Goal: Transaction & Acquisition: Book appointment/travel/reservation

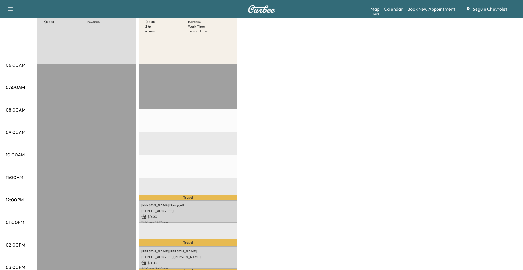
scroll to position [28, 0]
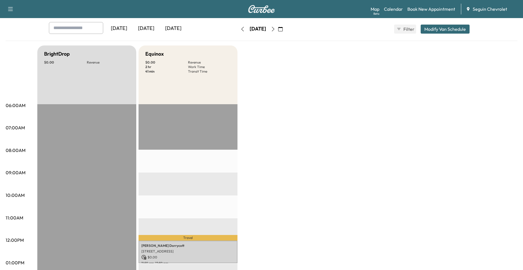
click at [282, 30] on icon "button" at bounding box center [280, 29] width 5 height 5
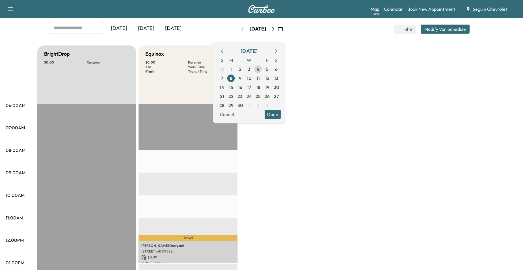
click at [259, 71] on span "4" at bounding box center [258, 69] width 3 height 7
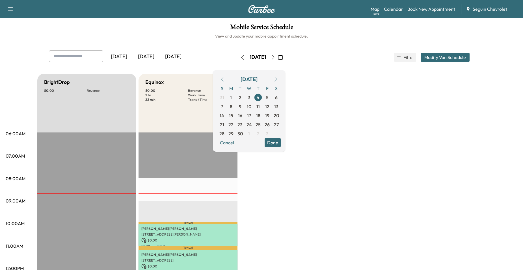
click at [281, 143] on button "Done" at bounding box center [272, 142] width 16 height 9
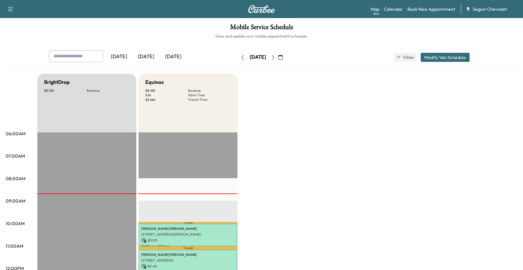
click at [275, 59] on icon "button" at bounding box center [273, 57] width 5 height 5
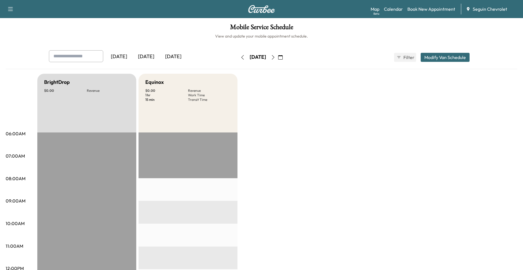
click at [278, 56] on button "button" at bounding box center [273, 57] width 10 height 9
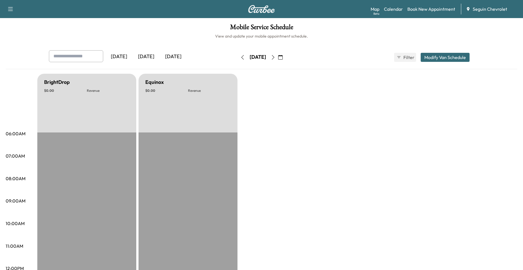
click at [278, 56] on button "button" at bounding box center [273, 57] width 10 height 9
click at [275, 57] on icon "button" at bounding box center [273, 57] width 5 height 5
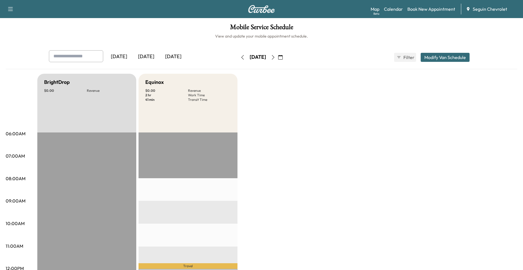
click at [275, 56] on icon "button" at bounding box center [273, 57] width 5 height 5
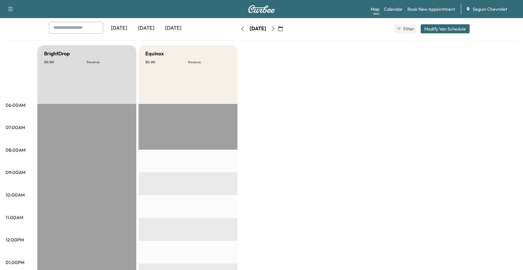
scroll to position [28, 0]
click at [278, 32] on button "button" at bounding box center [273, 29] width 10 height 9
click at [275, 30] on icon "button" at bounding box center [273, 29] width 5 height 5
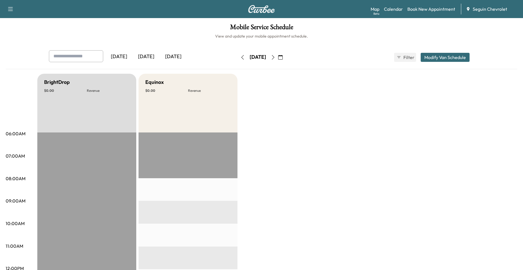
click at [275, 57] on icon "button" at bounding box center [273, 57] width 5 height 5
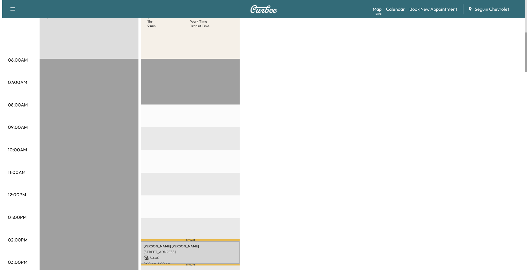
scroll to position [169, 0]
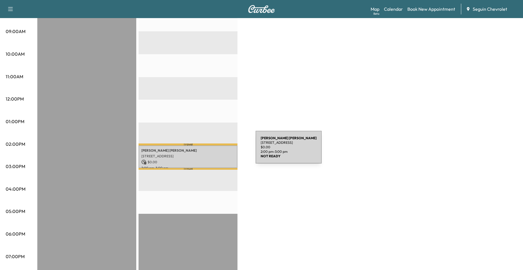
click at [213, 151] on p "MIGUEL GALVAN" at bounding box center [187, 150] width 93 height 5
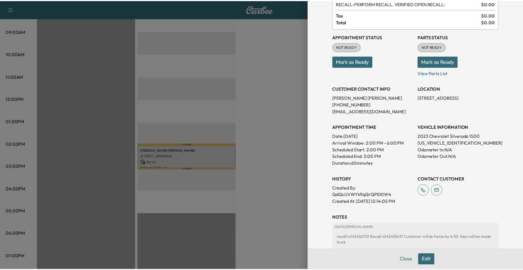
scroll to position [103, 0]
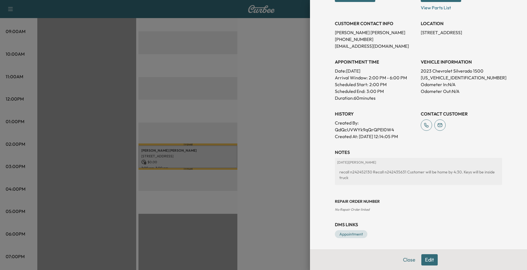
click at [275, 128] on div at bounding box center [263, 135] width 527 height 270
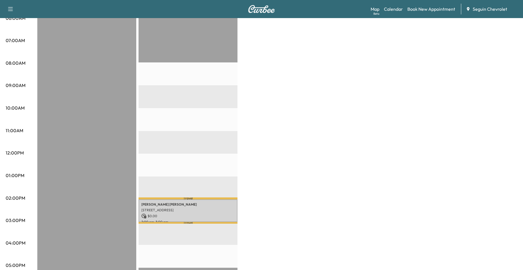
scroll to position [0, 0]
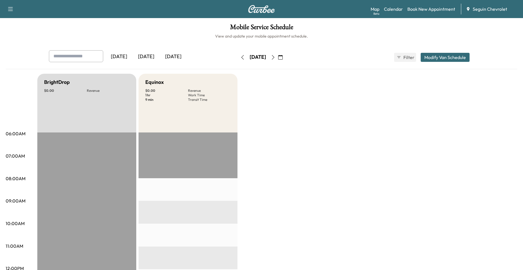
click at [285, 57] on button "button" at bounding box center [280, 57] width 10 height 9
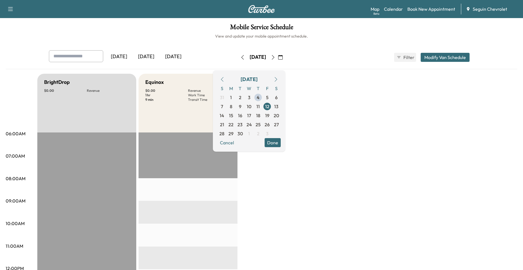
click at [275, 57] on icon "button" at bounding box center [273, 57] width 5 height 5
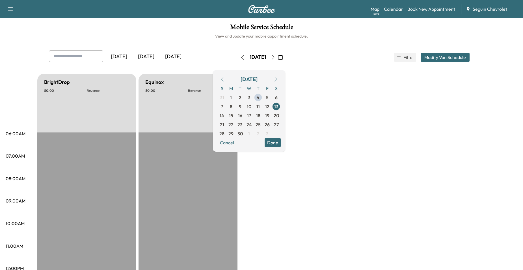
click at [275, 58] on icon "button" at bounding box center [273, 57] width 5 height 5
click at [278, 55] on button "button" at bounding box center [273, 57] width 10 height 9
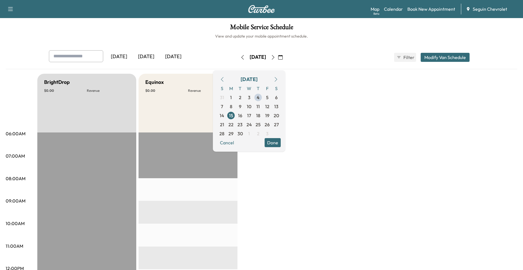
click at [278, 55] on button "button" at bounding box center [273, 57] width 10 height 9
click at [278, 56] on button "button" at bounding box center [273, 57] width 10 height 9
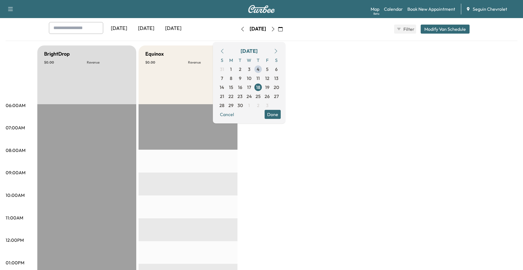
click at [275, 29] on icon "button" at bounding box center [273, 29] width 5 height 5
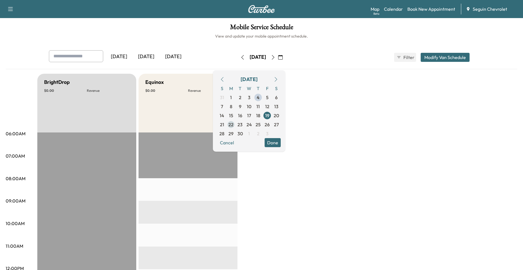
click at [233, 123] on span "22" at bounding box center [230, 124] width 5 height 7
click at [242, 125] on span "23" at bounding box center [239, 124] width 5 height 7
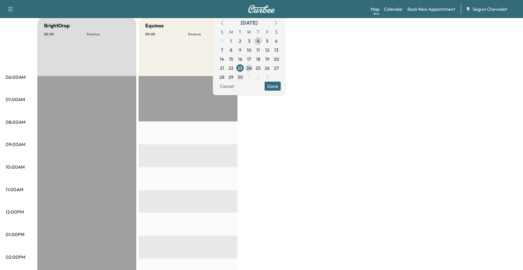
click at [252, 69] on span "24" at bounding box center [248, 68] width 5 height 7
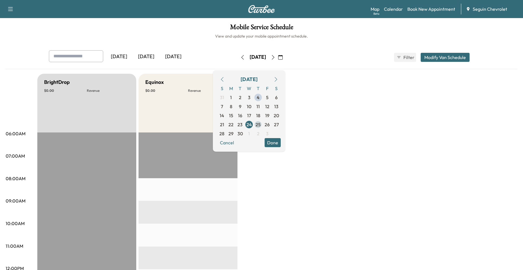
click at [260, 122] on span "25" at bounding box center [257, 124] width 5 height 7
click at [270, 123] on span "26" at bounding box center [266, 124] width 5 height 7
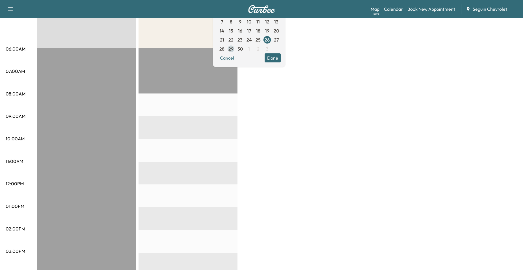
click at [233, 51] on span "29" at bounding box center [230, 48] width 5 height 7
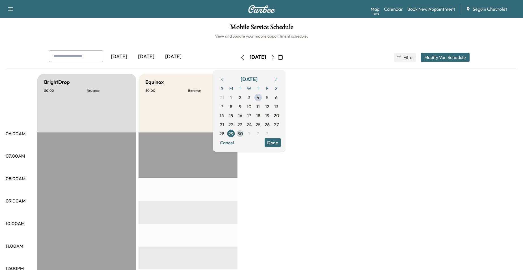
click at [243, 133] on span "30" at bounding box center [239, 133] width 5 height 7
click at [281, 144] on button "Done" at bounding box center [272, 142] width 16 height 9
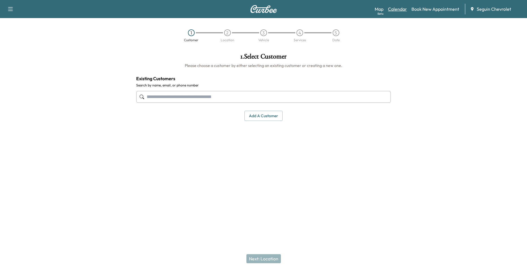
click at [401, 6] on link "Calendar" at bounding box center [397, 9] width 19 height 7
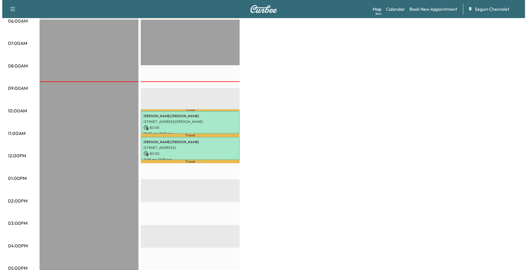
scroll to position [113, 0]
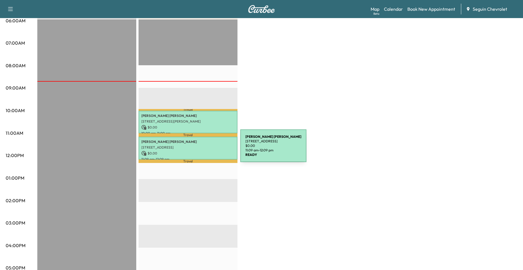
click at [198, 149] on div "[PERSON_NAME] [STREET_ADDRESS] $ 0.00 11:09 am - 12:09 pm" at bounding box center [187, 148] width 99 height 23
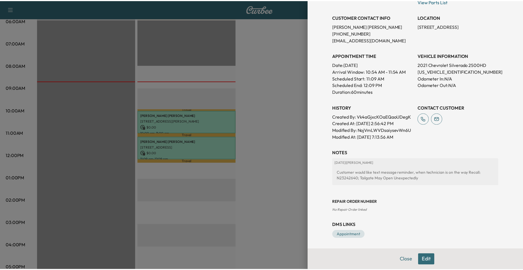
scroll to position [110, 0]
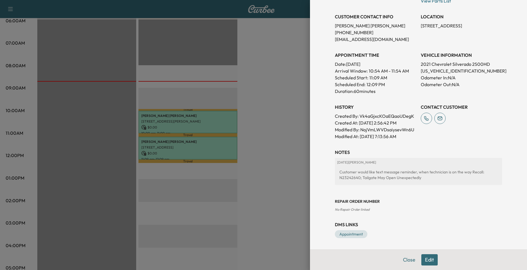
click at [285, 129] on div at bounding box center [263, 135] width 527 height 270
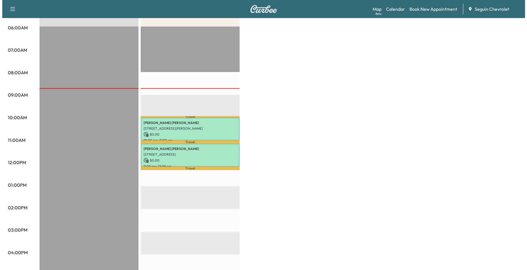
scroll to position [113, 0]
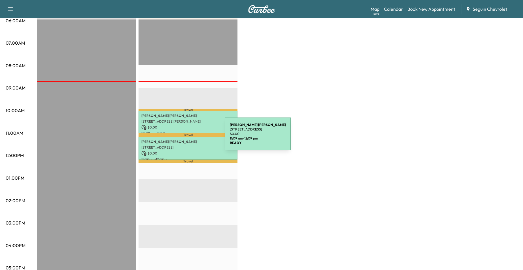
click at [182, 143] on div "[PERSON_NAME] [STREET_ADDRESS] $ 0.00 11:09 am - 12:09 pm" at bounding box center [187, 148] width 99 height 23
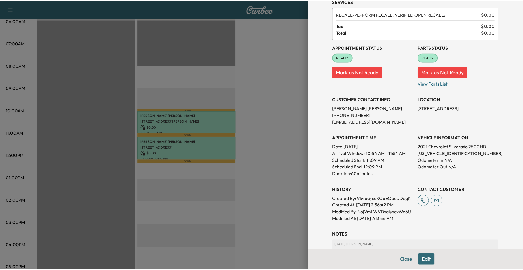
scroll to position [25, 0]
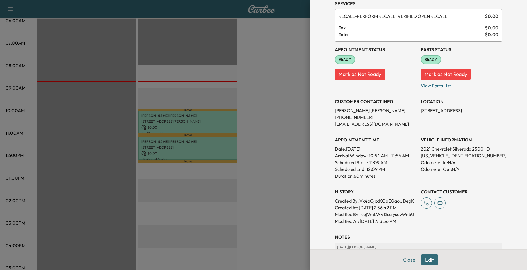
click at [288, 136] on div at bounding box center [263, 135] width 527 height 270
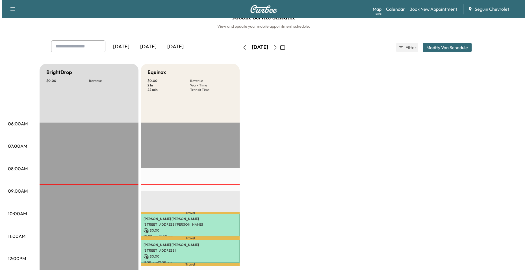
scroll to position [0, 0]
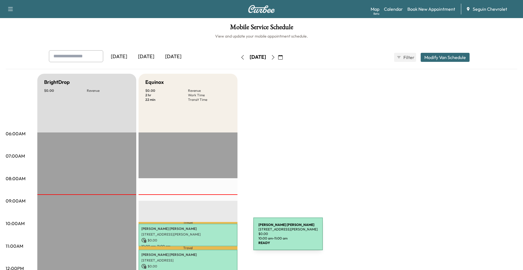
click at [211, 238] on p "$ 0.00" at bounding box center [187, 240] width 93 height 5
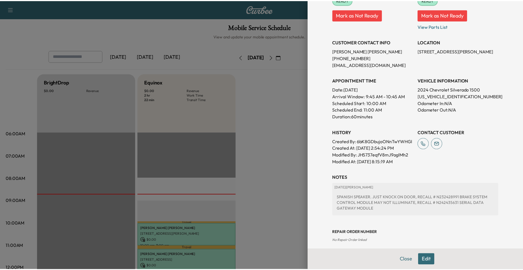
scroll to position [85, 0]
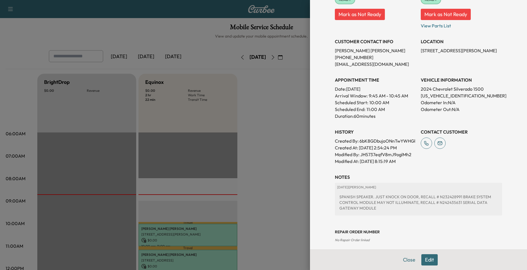
click at [300, 177] on div at bounding box center [263, 135] width 527 height 270
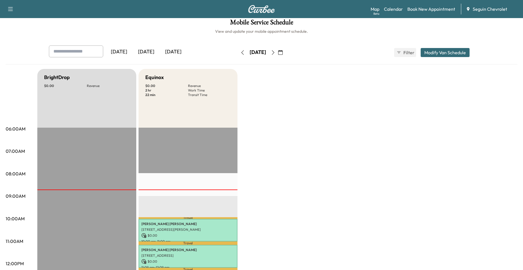
scroll to position [0, 0]
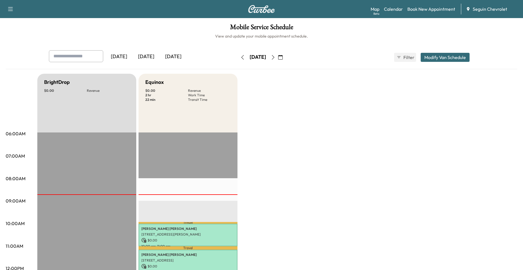
click at [275, 56] on icon "button" at bounding box center [273, 57] width 5 height 5
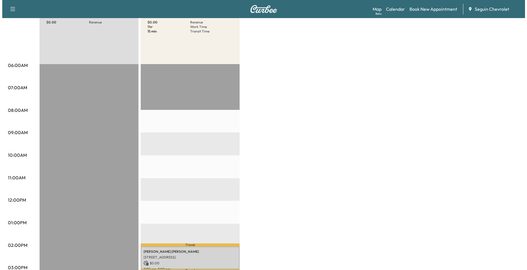
scroll to position [113, 0]
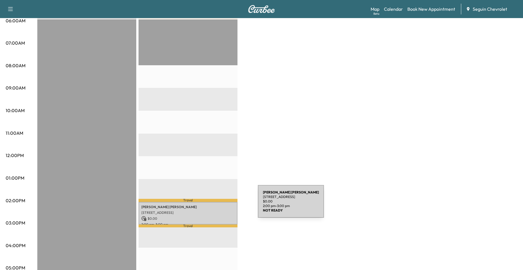
click at [215, 205] on p "[PERSON_NAME]" at bounding box center [187, 207] width 93 height 5
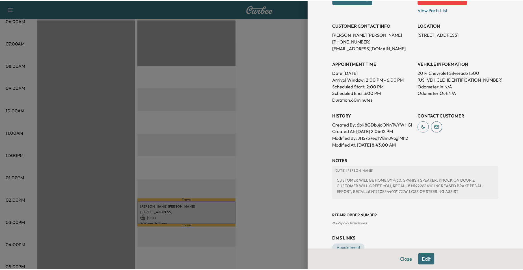
scroll to position [66, 0]
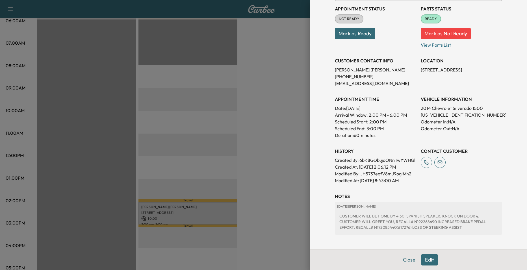
click at [310, 161] on div "Appointment Details Services RECALL - PERFORM RECALL. VERIFIED OPEN RECALL: $ 0…" at bounding box center [418, 135] width 217 height 270
click at [285, 158] on div at bounding box center [263, 135] width 527 height 270
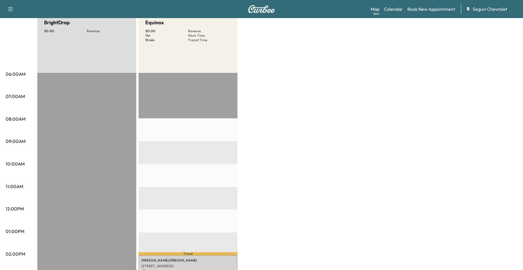
scroll to position [0, 0]
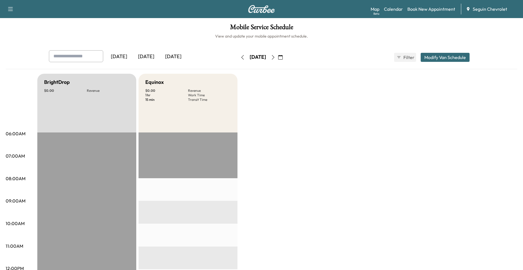
click at [278, 54] on button "button" at bounding box center [273, 57] width 10 height 9
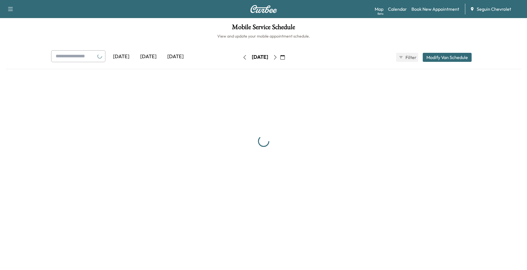
click at [280, 54] on div "[DATE]" at bounding box center [260, 57] width 40 height 9
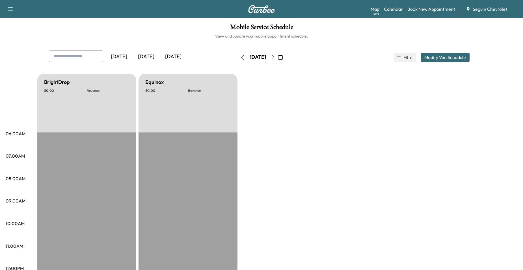
click at [278, 56] on button "button" at bounding box center [273, 57] width 10 height 9
click at [275, 57] on icon "button" at bounding box center [273, 57] width 5 height 5
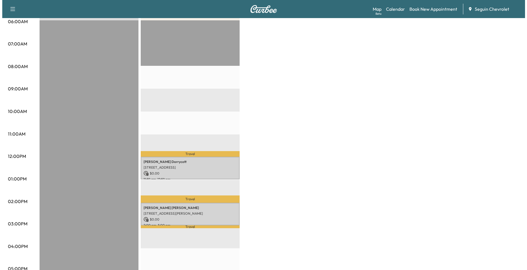
scroll to position [113, 0]
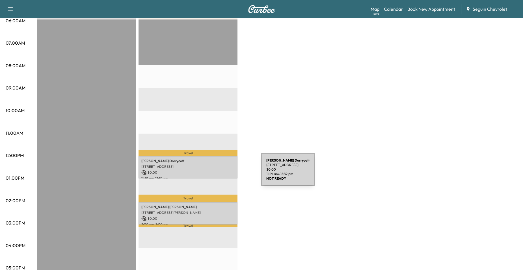
click at [219, 173] on p "$ 0.00" at bounding box center [187, 172] width 93 height 5
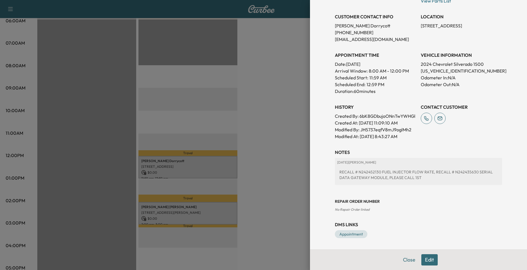
scroll to position [116, 0]
click at [245, 205] on div at bounding box center [263, 135] width 527 height 270
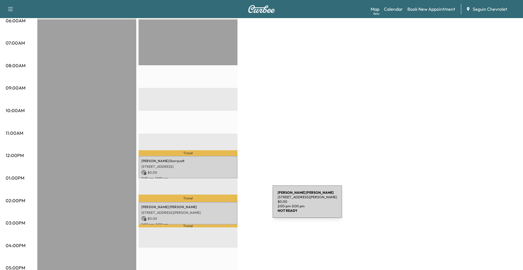
click at [230, 205] on p "[PERSON_NAME]" at bounding box center [187, 207] width 93 height 5
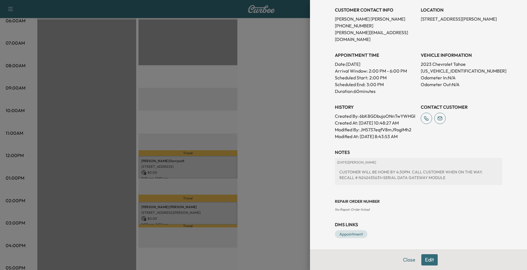
click at [304, 174] on div at bounding box center [263, 135] width 527 height 270
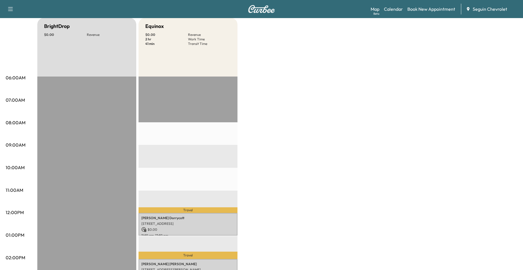
scroll to position [0, 0]
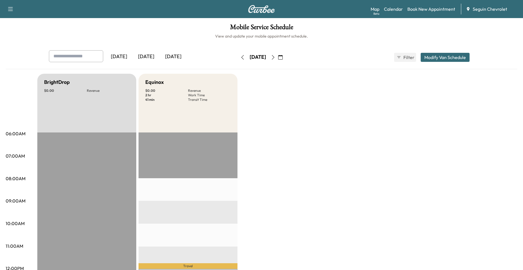
click at [275, 58] on icon "button" at bounding box center [273, 57] width 5 height 5
click at [240, 56] on icon "button" at bounding box center [242, 57] width 5 height 5
click at [278, 55] on button "button" at bounding box center [273, 57] width 10 height 9
click at [275, 59] on icon "button" at bounding box center [273, 57] width 5 height 5
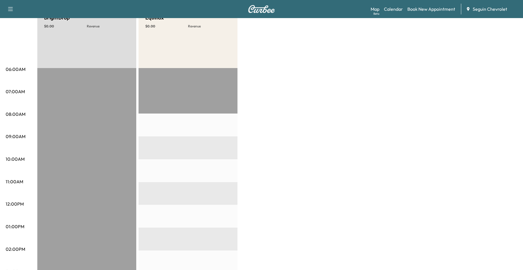
scroll to position [7, 0]
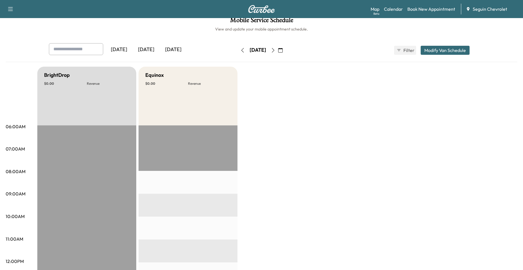
click at [282, 50] on icon "button" at bounding box center [280, 50] width 5 height 5
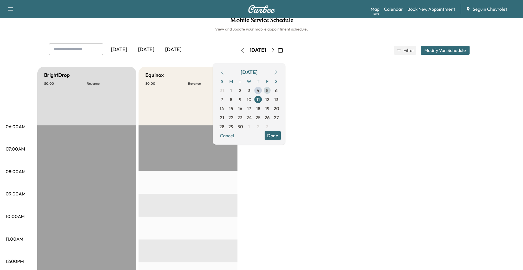
click at [268, 91] on span "5" at bounding box center [267, 90] width 3 height 7
click at [281, 136] on button "Done" at bounding box center [272, 135] width 16 height 9
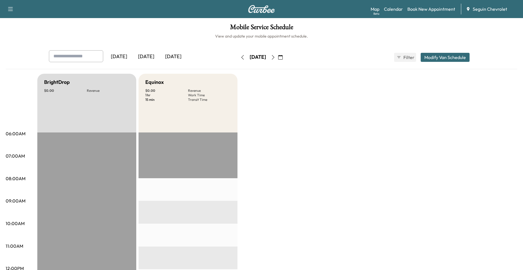
click at [240, 59] on icon "button" at bounding box center [242, 57] width 5 height 5
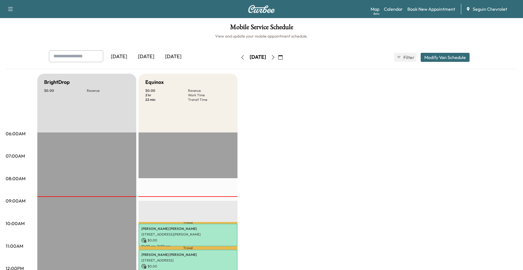
click at [278, 58] on button "button" at bounding box center [273, 57] width 10 height 9
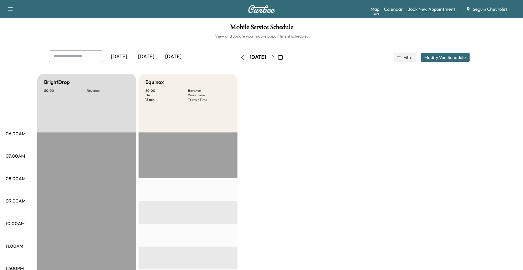
click at [421, 9] on link "Book New Appointment" at bounding box center [431, 9] width 48 height 7
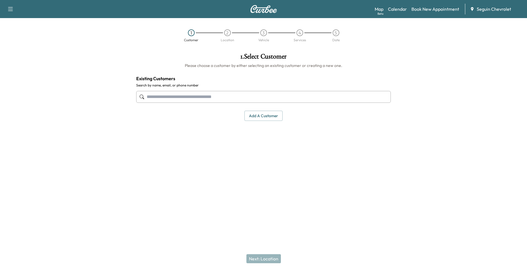
click at [266, 96] on input "text" at bounding box center [263, 97] width 255 height 12
type input "*"
click at [270, 115] on button "Add a customer" at bounding box center [263, 116] width 38 height 10
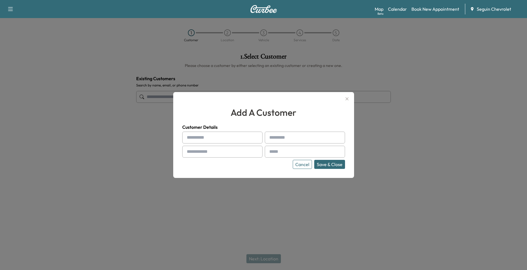
drag, startPoint x: 241, startPoint y: 131, endPoint x: 243, endPoint y: 135, distance: 4.0
click at [241, 132] on div "Customer Details Cancel Save & Close" at bounding box center [263, 146] width 163 height 45
click at [243, 135] on input "text" at bounding box center [222, 138] width 80 height 12
type input "*"
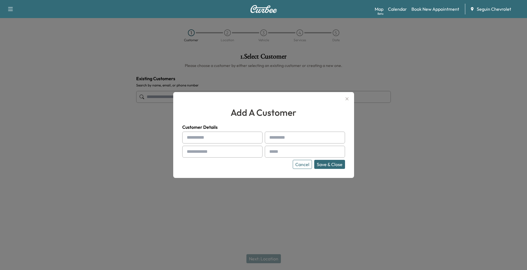
type input "*"
type input "*******"
click at [298, 135] on input "text" at bounding box center [305, 138] width 80 height 12
type input "*********"
click at [238, 157] on input "text" at bounding box center [222, 152] width 80 height 12
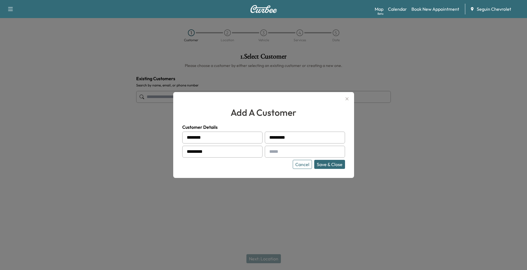
type input "*********"
click at [273, 152] on div at bounding box center [270, 151] width 7 height 7
drag, startPoint x: 273, startPoint y: 151, endPoint x: 275, endPoint y: 149, distance: 3.0
click at [275, 149] on div at bounding box center [305, 152] width 80 height 12
click at [276, 149] on input "text" at bounding box center [305, 152] width 80 height 12
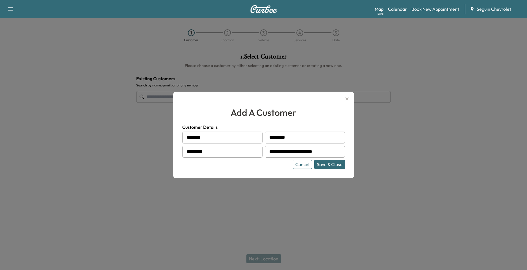
type input "**********"
click at [251, 150] on input "*********" at bounding box center [222, 152] width 80 height 12
type input "**********"
click at [321, 163] on button "Save & Close" at bounding box center [329, 164] width 31 height 9
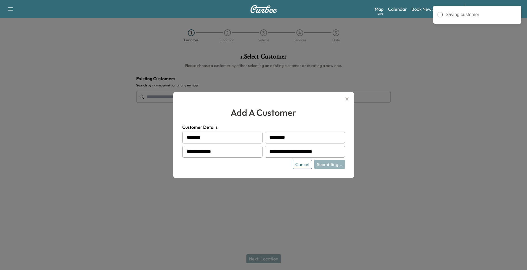
type input "**********"
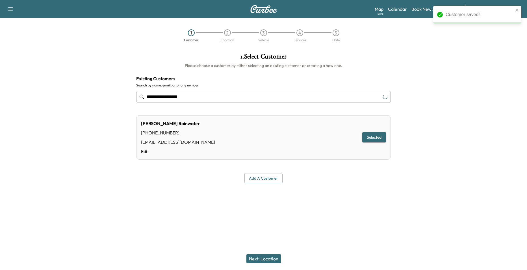
click at [270, 257] on button "Next: Location" at bounding box center [263, 258] width 34 height 9
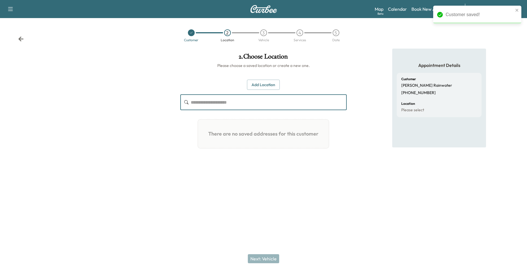
click at [256, 109] on input "text" at bounding box center [269, 102] width 156 height 16
drag, startPoint x: 202, startPoint y: 90, endPoint x: 206, endPoint y: 103, distance: 14.2
click at [203, 91] on div "Add Location ​ There are no saved addresses for this customer Add a Location Ad…" at bounding box center [263, 117] width 167 height 74
drag, startPoint x: 206, startPoint y: 103, endPoint x: 203, endPoint y: 101, distance: 3.8
click at [206, 103] on input "text" at bounding box center [269, 102] width 156 height 16
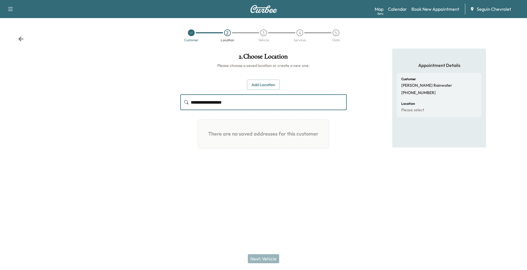
type input "**********"
click at [255, 87] on button "Add Location" at bounding box center [263, 85] width 33 height 10
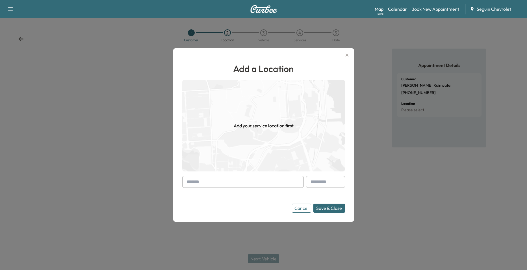
click at [220, 183] on input "text" at bounding box center [242, 182] width 121 height 12
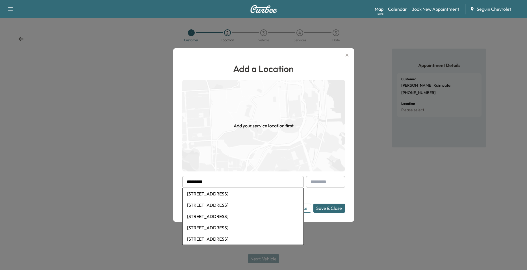
click at [263, 193] on li "[STREET_ADDRESS]" at bounding box center [242, 193] width 121 height 11
type input "**********"
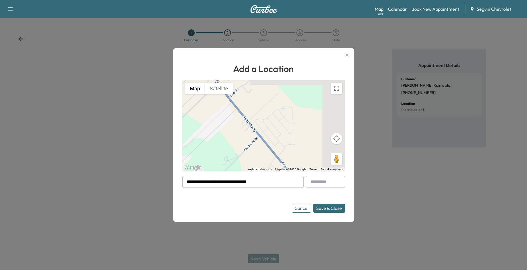
click at [338, 208] on button "Save & Close" at bounding box center [329, 208] width 32 height 9
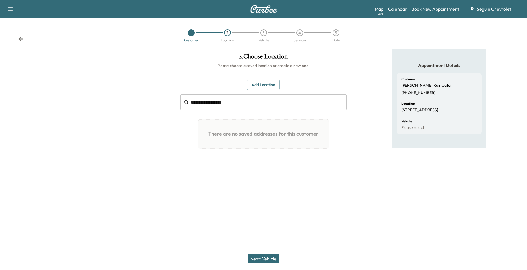
click at [268, 256] on button "Next: Vehicle" at bounding box center [263, 258] width 31 height 9
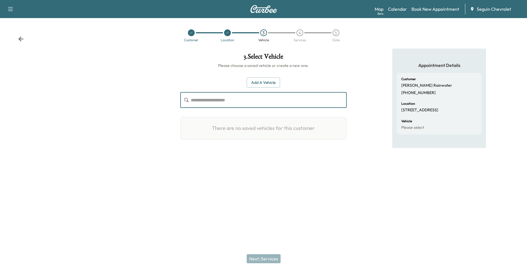
click at [253, 101] on input "text" at bounding box center [269, 100] width 156 height 16
drag, startPoint x: 258, startPoint y: 81, endPoint x: 258, endPoint y: 86, distance: 5.2
click at [258, 81] on button "Add a Vehicle" at bounding box center [263, 82] width 33 height 10
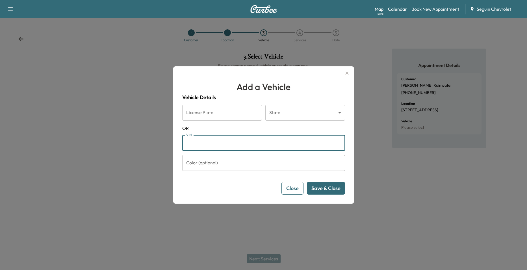
paste input "**********"
type input "**********"
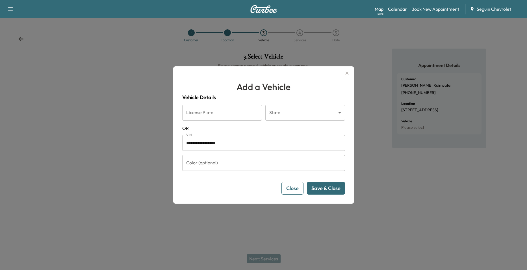
click at [330, 188] on button "Save & Close" at bounding box center [326, 188] width 38 height 13
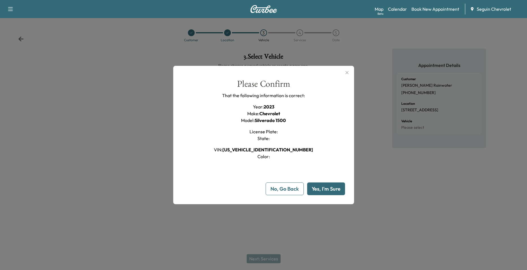
click at [319, 191] on button "Yes, I'm Sure" at bounding box center [326, 188] width 38 height 13
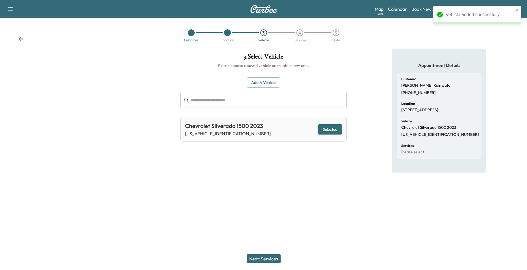
click at [257, 257] on button "Next: Services" at bounding box center [264, 258] width 34 height 9
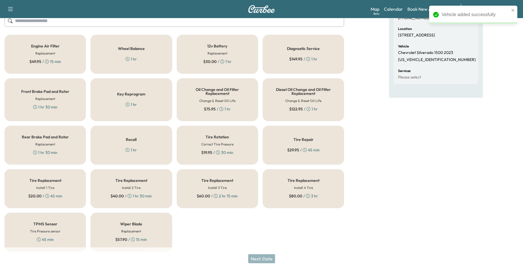
scroll to position [79, 0]
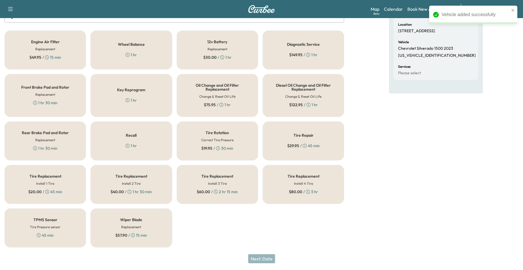
click at [154, 147] on div "Recall 1 hr" at bounding box center [130, 140] width 81 height 39
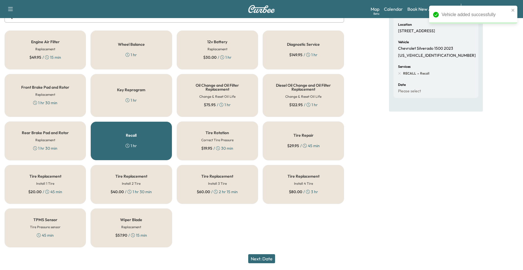
click at [262, 258] on button "Next: Date" at bounding box center [261, 258] width 27 height 9
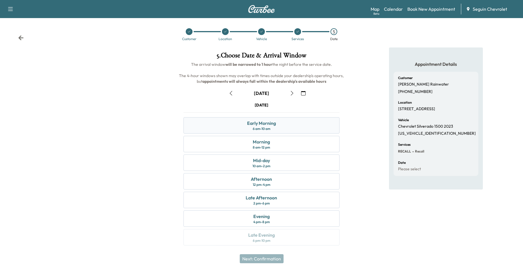
scroll to position [1, 0]
click at [309, 147] on div "Morning 8 am - 12 pm" at bounding box center [261, 144] width 156 height 16
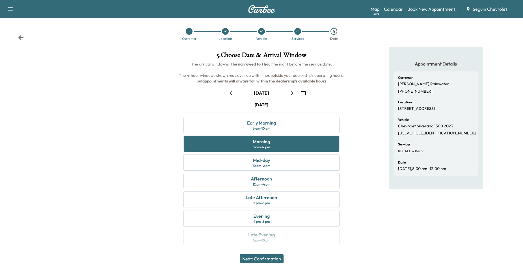
click at [259, 261] on button "Next: Confirmation" at bounding box center [262, 258] width 44 height 9
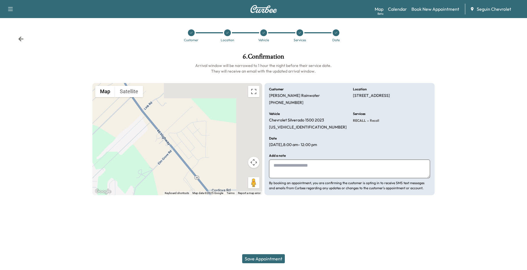
click at [329, 163] on textarea at bounding box center [349, 169] width 161 height 19
click at [282, 174] on textarea at bounding box center [349, 169] width 161 height 19
type textarea "*"
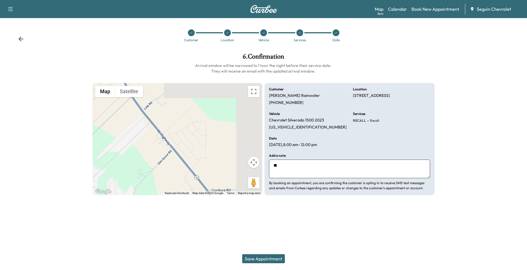
type textarea "*"
click at [305, 167] on textarea at bounding box center [349, 169] width 161 height 19
type textarea "*"
paste textarea "**********"
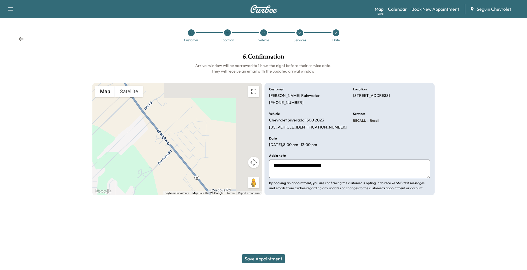
click at [305, 166] on textarea "**********" at bounding box center [349, 169] width 161 height 19
click at [307, 166] on textarea "**********" at bounding box center [349, 169] width 161 height 19
click at [327, 165] on textarea "**********" at bounding box center [349, 169] width 161 height 19
paste textarea "**********"
type textarea "**********"
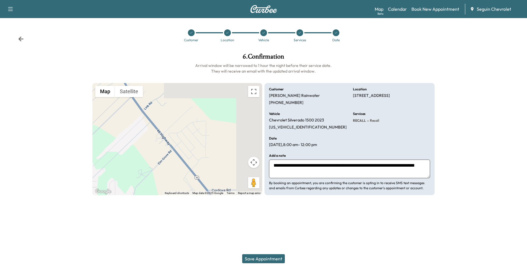
click at [362, 210] on div at bounding box center [263, 209] width 527 height 18
click at [269, 256] on button "Save Appointment" at bounding box center [263, 258] width 43 height 9
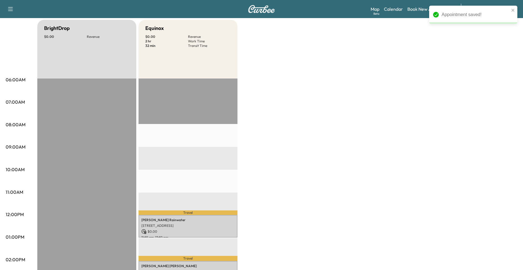
scroll to position [141, 0]
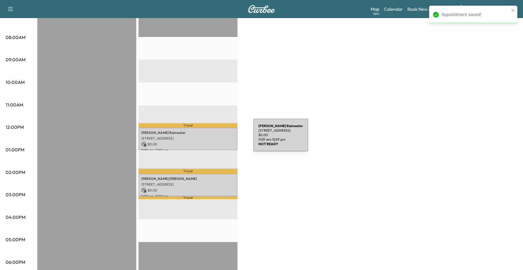
click at [211, 138] on p "[STREET_ADDRESS]" at bounding box center [187, 138] width 93 height 5
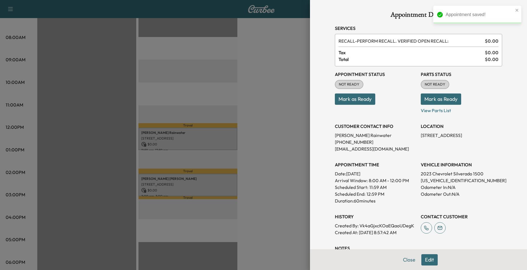
click at [262, 176] on div at bounding box center [263, 135] width 527 height 270
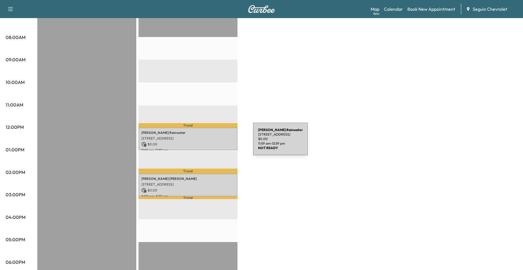
click at [213, 138] on p "[STREET_ADDRESS]" at bounding box center [187, 138] width 93 height 5
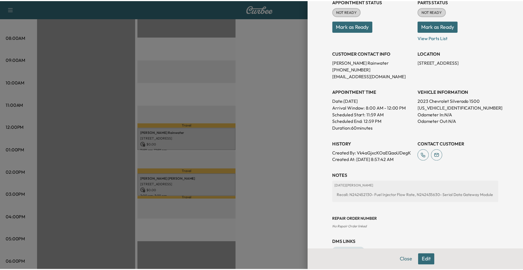
scroll to position [90, 0]
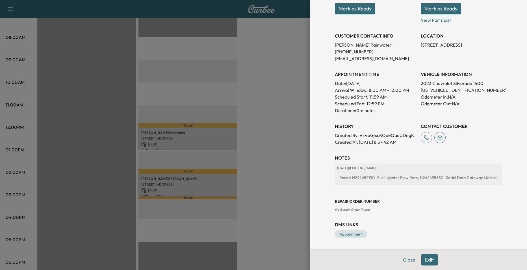
click at [128, 75] on div at bounding box center [263, 135] width 527 height 270
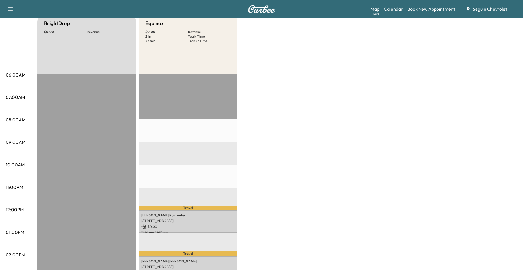
scroll to position [0, 0]
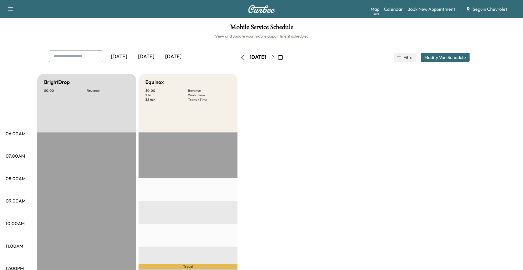
click at [278, 58] on button "button" at bounding box center [273, 57] width 10 height 9
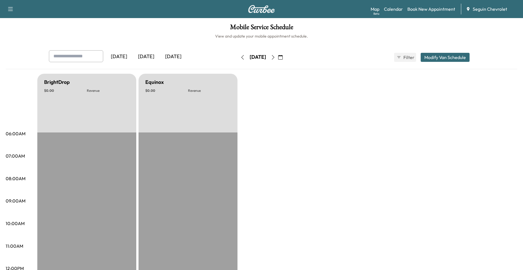
click at [238, 62] on button "button" at bounding box center [243, 57] width 10 height 9
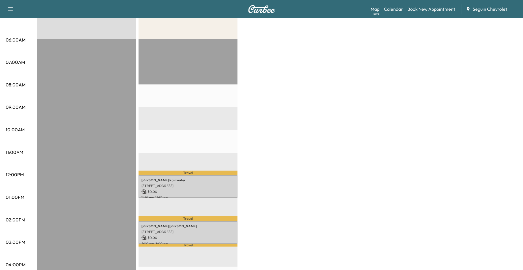
scroll to position [141, 0]
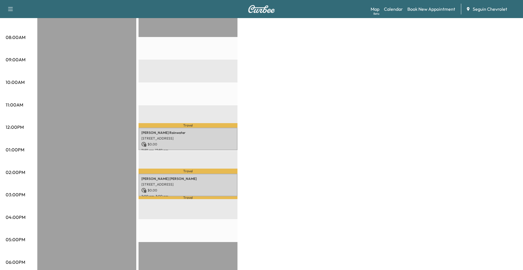
click at [200, 131] on p "[PERSON_NAME]" at bounding box center [187, 133] width 93 height 5
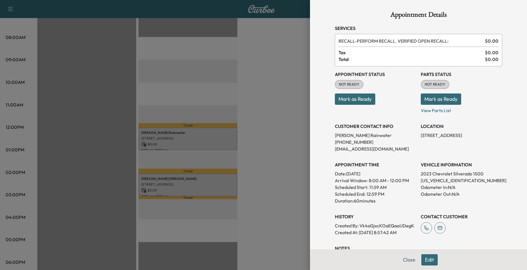
click at [285, 103] on div at bounding box center [263, 135] width 527 height 270
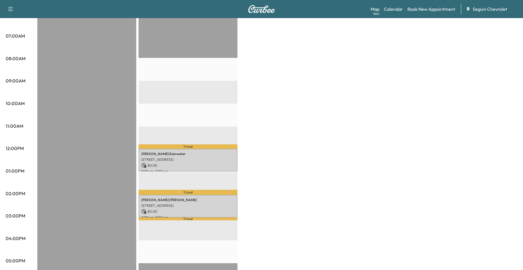
scroll to position [28, 0]
